Goal: Task Accomplishment & Management: Use online tool/utility

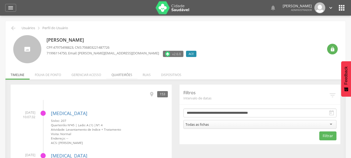
click at [119, 77] on li "Quarteirões" at bounding box center [121, 73] width 31 height 12
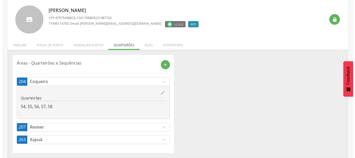
scroll to position [30, 0]
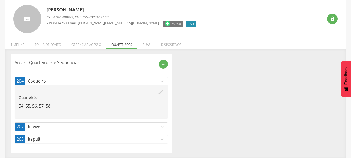
click at [121, 128] on p "Reviver" at bounding box center [93, 126] width 131 height 6
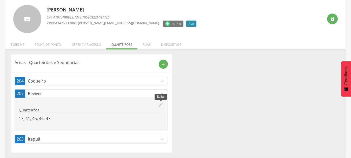
click at [161, 106] on icon "edit" at bounding box center [161, 105] width 6 height 6
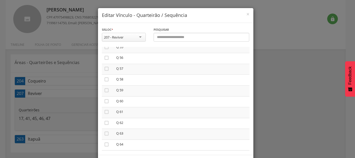
scroll to position [623, 0]
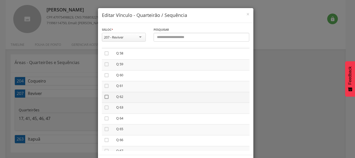
click at [104, 97] on icon "" at bounding box center [106, 96] width 5 height 5
click at [106, 107] on icon "" at bounding box center [106, 107] width 5 height 5
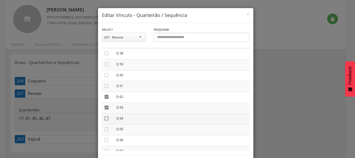
click at [105, 119] on icon "" at bounding box center [106, 118] width 5 height 5
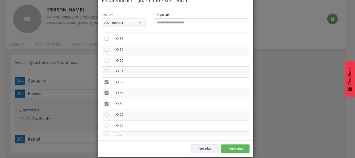
scroll to position [22, 0]
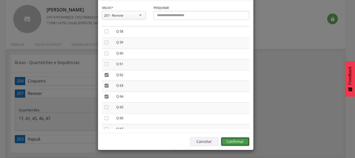
click at [225, 142] on button "Confirmar" at bounding box center [235, 141] width 29 height 9
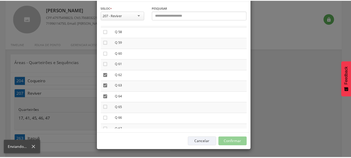
scroll to position [16, 0]
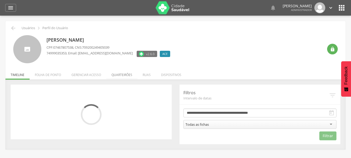
click at [125, 77] on li "Quarteirões" at bounding box center [121, 73] width 31 height 12
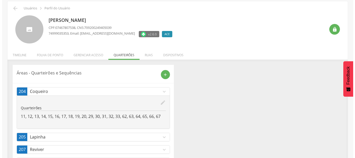
scroll to position [43, 0]
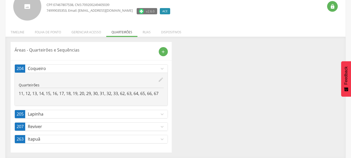
click at [146, 130] on link "207 Reviver expand_more" at bounding box center [91, 126] width 153 height 8
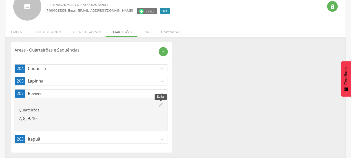
click at [162, 103] on icon "edit" at bounding box center [161, 105] width 6 height 6
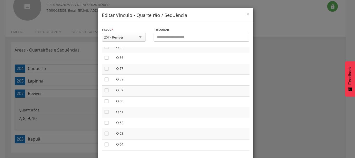
scroll to position [623, 0]
click at [105, 126] on icon "" at bounding box center [106, 128] width 5 height 5
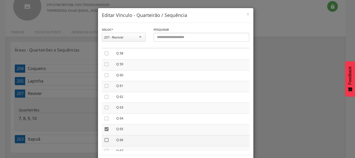
click at [104, 139] on icon "" at bounding box center [106, 139] width 5 height 5
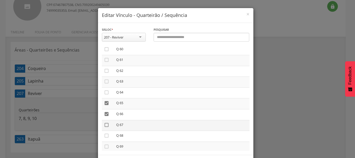
click at [106, 124] on icon "" at bounding box center [106, 124] width 5 height 5
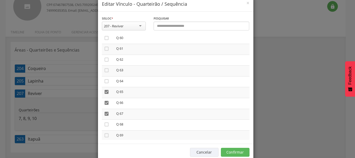
scroll to position [22, 0]
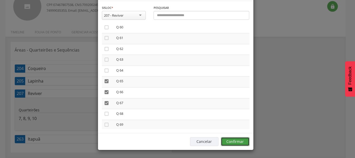
click at [244, 144] on button "Confirmar" at bounding box center [235, 141] width 29 height 9
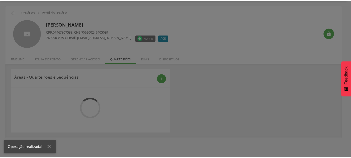
scroll to position [43, 0]
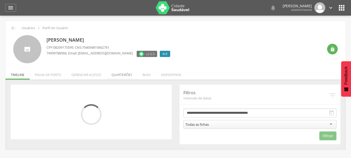
click at [114, 74] on li "Quarteirões" at bounding box center [121, 73] width 31 height 12
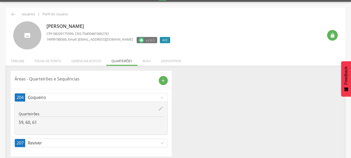
scroll to position [18, 0]
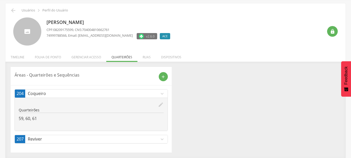
click at [164, 92] on icon "expand_more" at bounding box center [162, 94] width 6 height 6
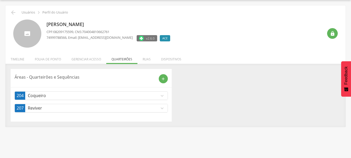
click at [154, 109] on p "Reviver" at bounding box center [93, 108] width 131 height 6
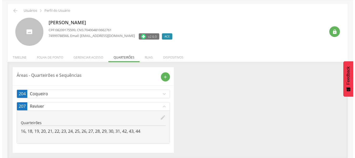
scroll to position [18, 0]
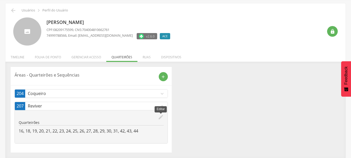
click at [162, 118] on icon "edit" at bounding box center [161, 117] width 6 height 6
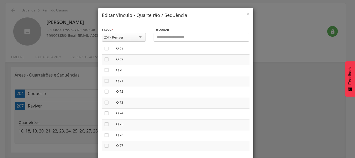
scroll to position [727, 0]
click at [106, 58] on icon "" at bounding box center [106, 57] width 5 height 5
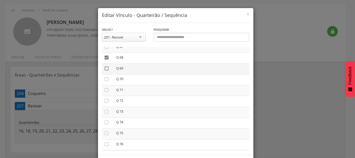
click at [104, 69] on icon "" at bounding box center [106, 68] width 5 height 5
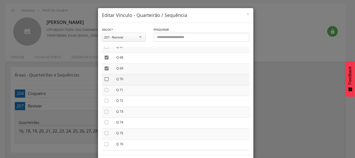
click at [104, 79] on icon "" at bounding box center [106, 78] width 5 height 5
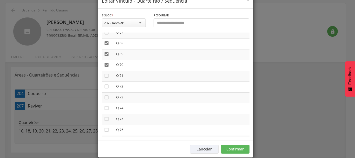
scroll to position [22, 0]
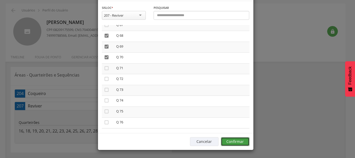
click at [242, 139] on button "Confirmar" at bounding box center [235, 141] width 29 height 9
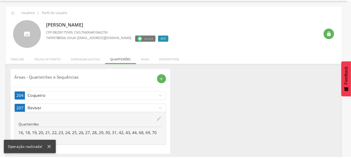
scroll to position [18, 0]
